Goal: Download file/media

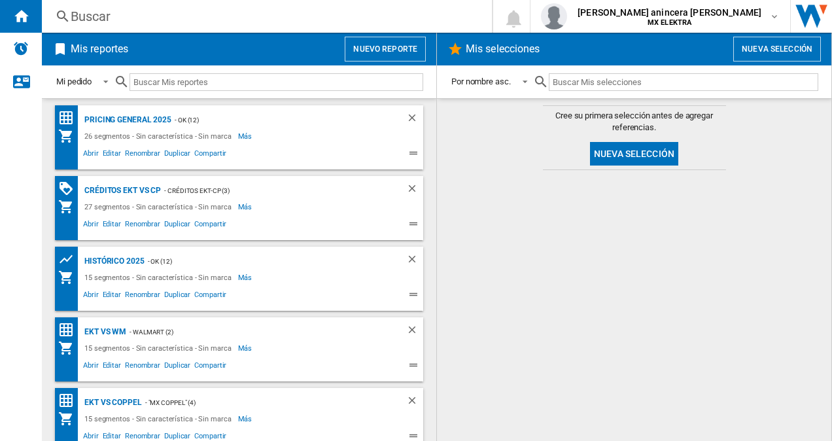
click at [346, 132] on div "26 segmentos - Sin característica - Sin marca Más Menos" at bounding box center [227, 136] width 339 height 16
click at [238, 137] on span "Más" at bounding box center [246, 136] width 16 height 16
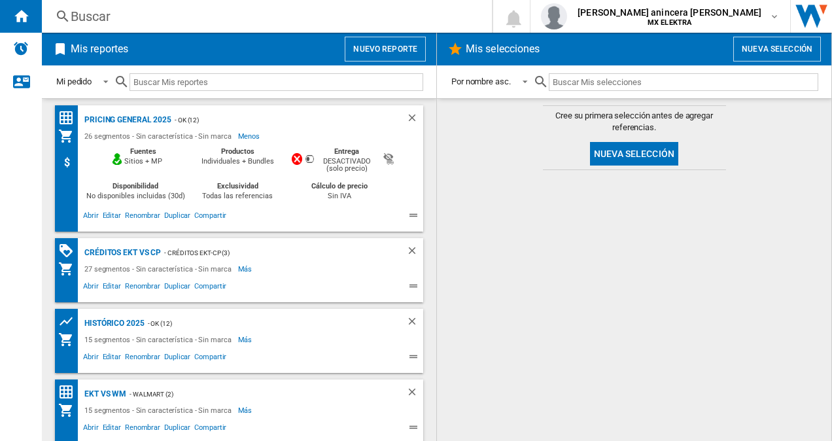
click at [260, 123] on div "- OK (12)" at bounding box center [275, 120] width 209 height 16
click at [145, 120] on div "PRICING GENERAL 2025" at bounding box center [126, 120] width 90 height 16
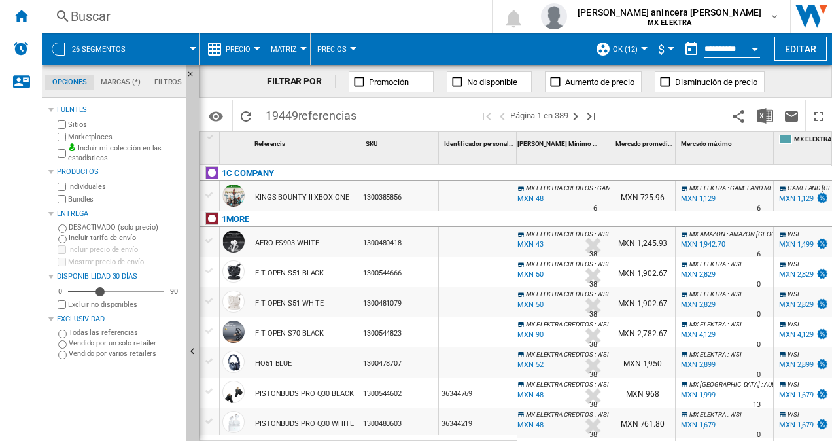
scroll to position [0, 6]
click at [766, 123] on button "Descargar en Excel" at bounding box center [765, 115] width 26 height 31
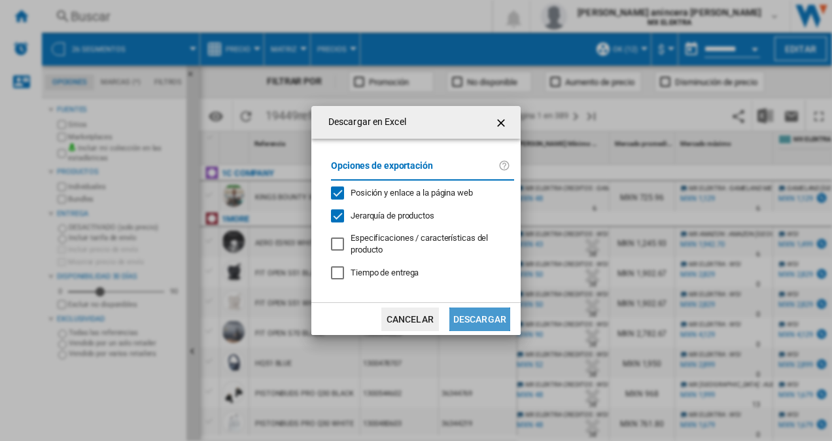
click at [490, 326] on button "Descargar" at bounding box center [479, 319] width 61 height 24
